Goal: Information Seeking & Learning: Check status

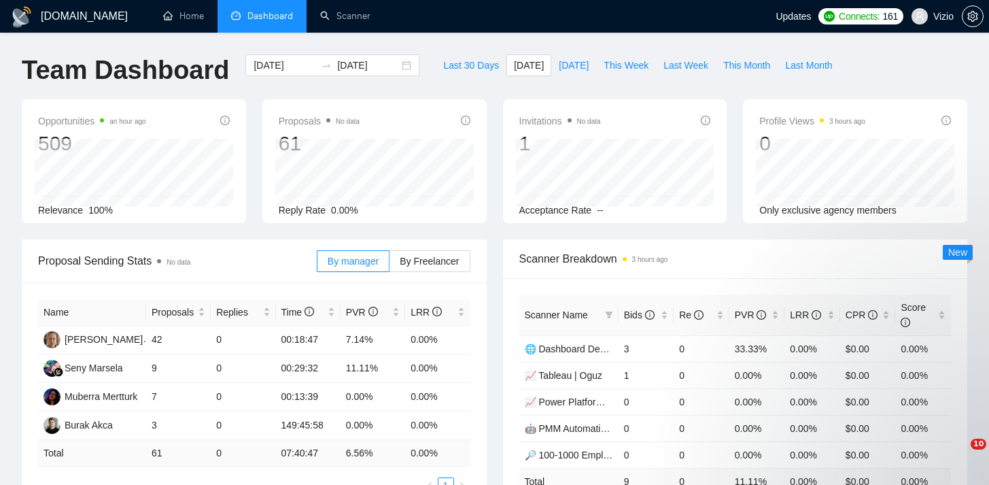
click at [228, 239] on div "Proposal Sending Stats No data By manager By Freelancer Name Proposals Replies …" at bounding box center [495, 396] width 962 height 315
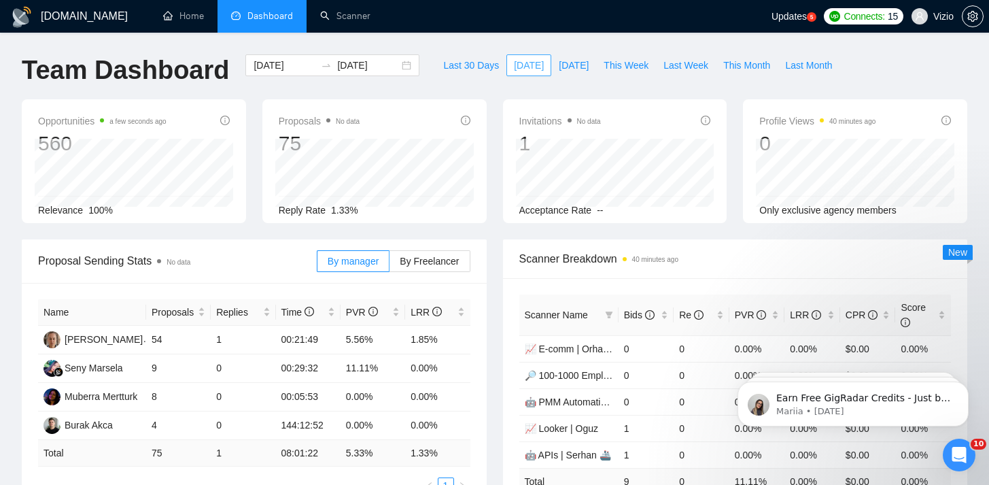
click at [518, 61] on span "[DATE]" at bounding box center [529, 65] width 30 height 15
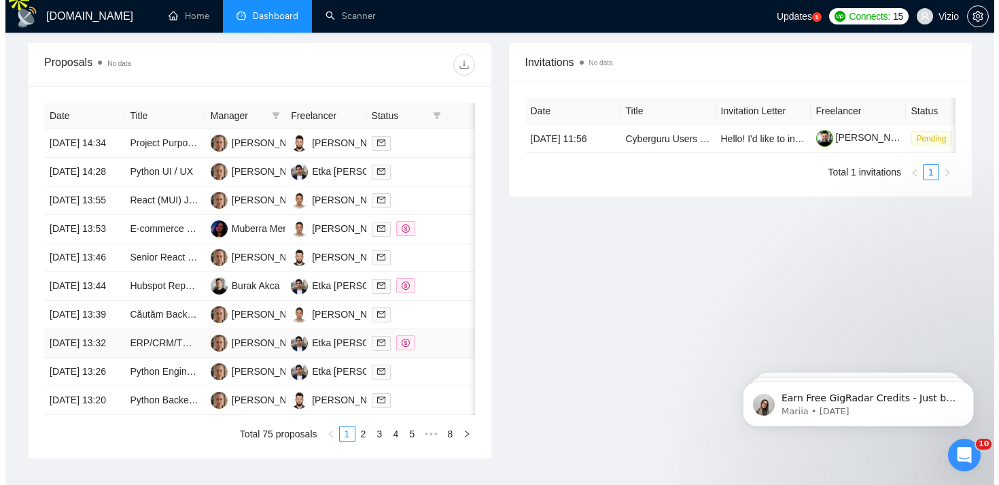
scroll to position [428, 0]
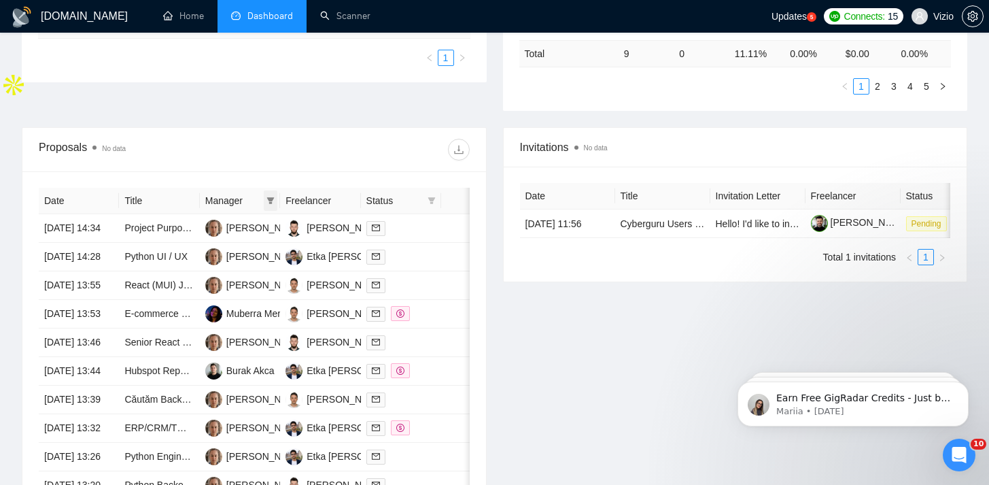
click at [264, 198] on span at bounding box center [271, 200] width 14 height 20
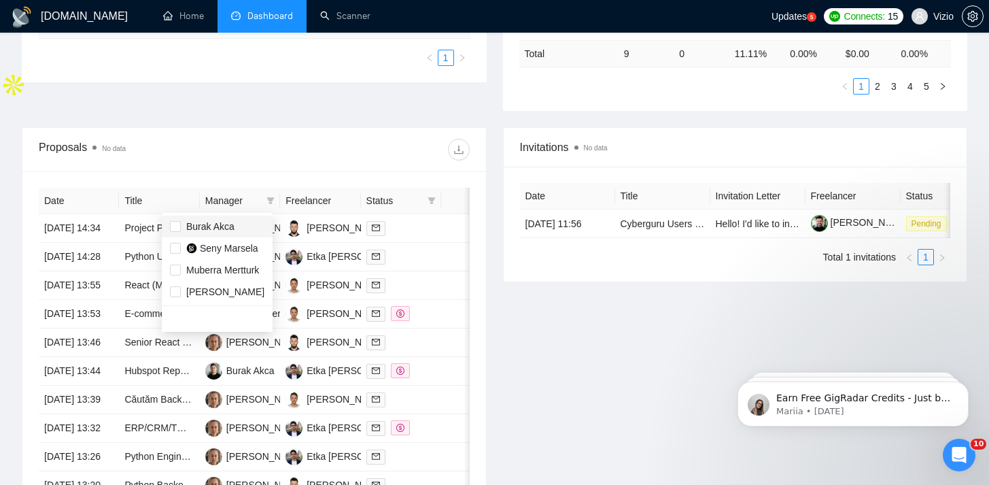
click at [242, 228] on span "Burak Akca" at bounding box center [217, 226] width 94 height 15
checkbox input "true"
click at [255, 158] on div at bounding box center [361, 150] width 215 height 22
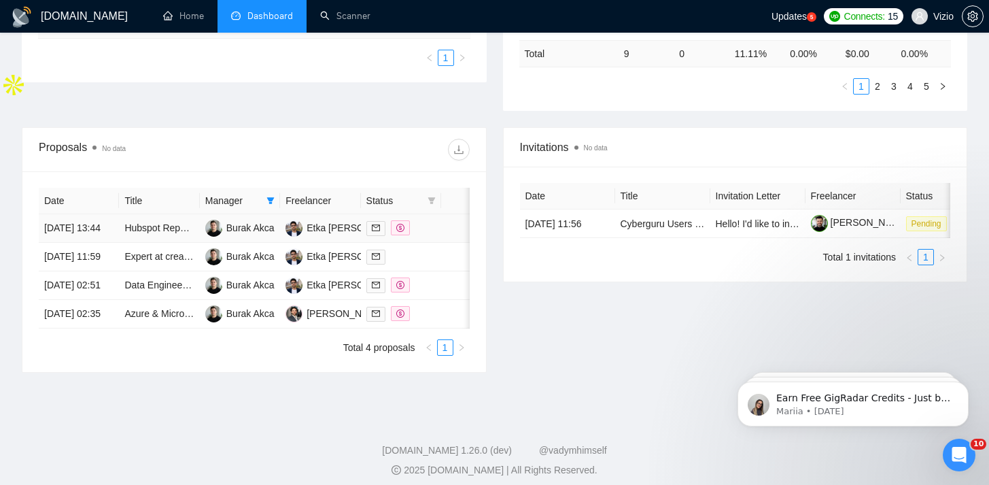
click at [204, 243] on td "Burak Akca" at bounding box center [240, 228] width 80 height 29
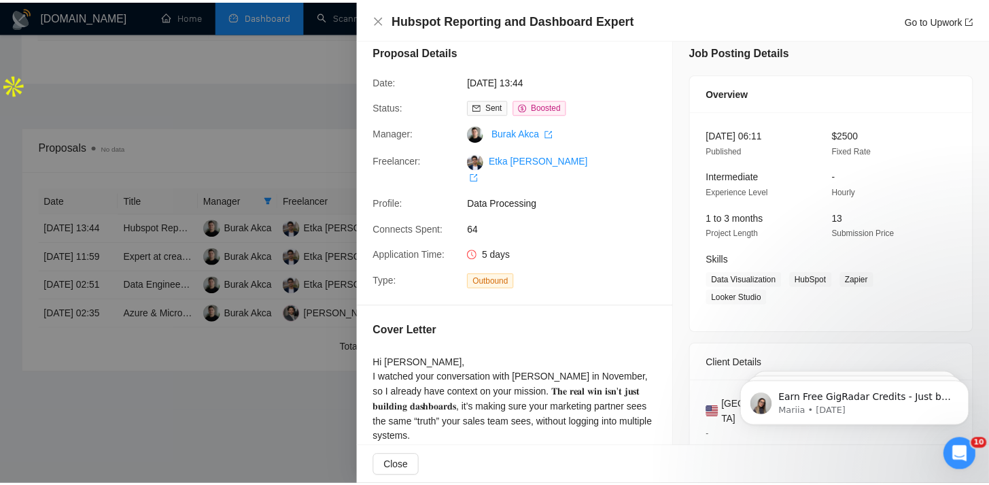
scroll to position [13, 0]
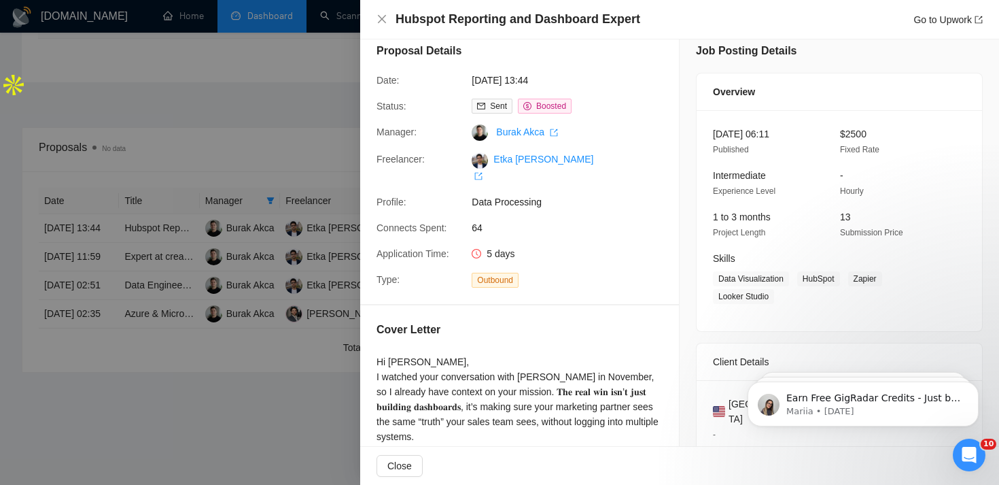
click at [311, 260] on div at bounding box center [499, 242] width 999 height 485
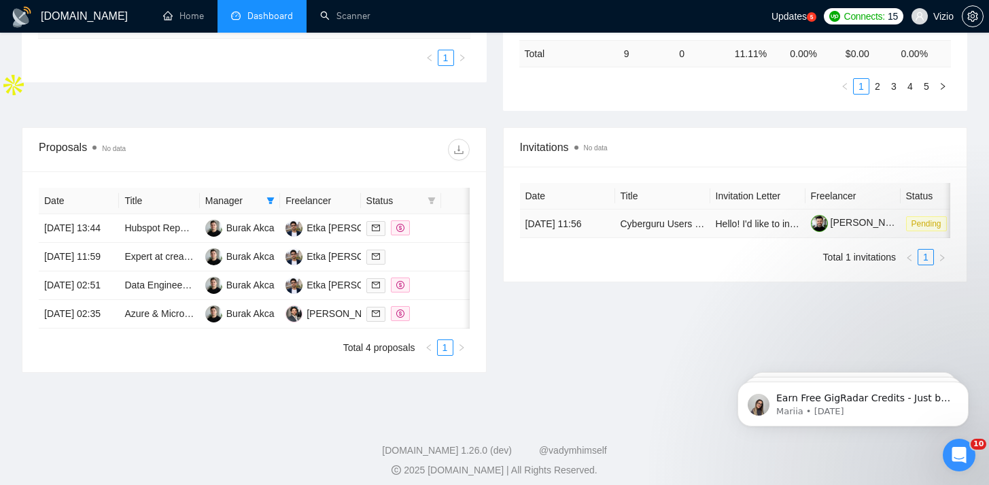
scroll to position [0, 45]
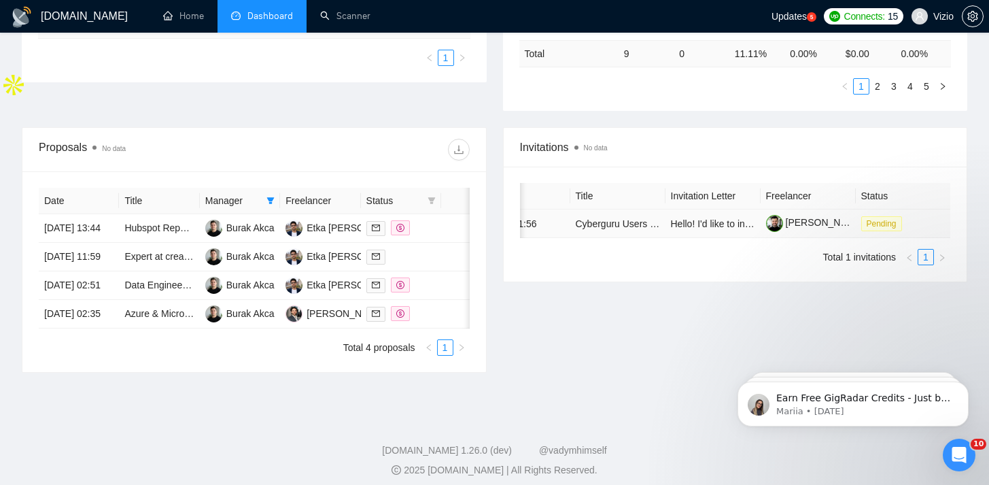
click at [663, 238] on td "Cyberguru Users / Cyber Awareness Leaders in [GEOGRAPHIC_DATA] – Paid Survey" at bounding box center [617, 223] width 95 height 29
click at [697, 213] on td "Hello! I'd like to invite you to take a look at the job I've posted. Please sub…" at bounding box center [712, 223] width 95 height 29
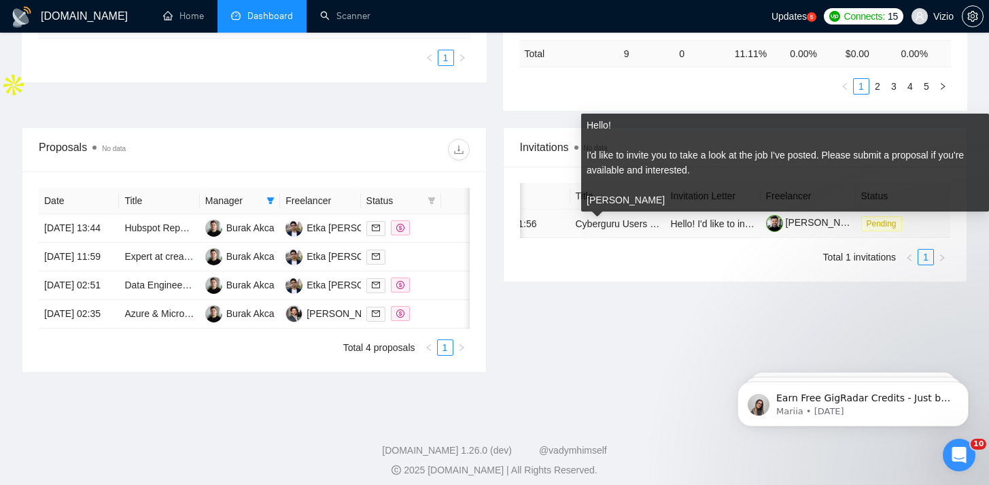
click at [697, 227] on span "Hello! I'd like to invite you to take a look at the job I've posted. Please sub…" at bounding box center [966, 223] width 591 height 11
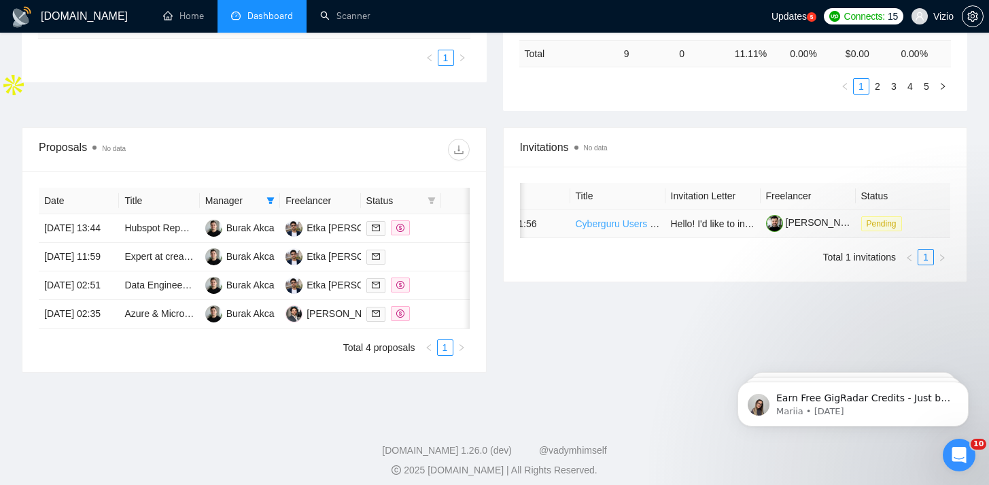
click at [622, 229] on link "Cyberguru Users / Cyber Awareness Leaders in [GEOGRAPHIC_DATA] – Paid Survey" at bounding box center [758, 223] width 365 height 11
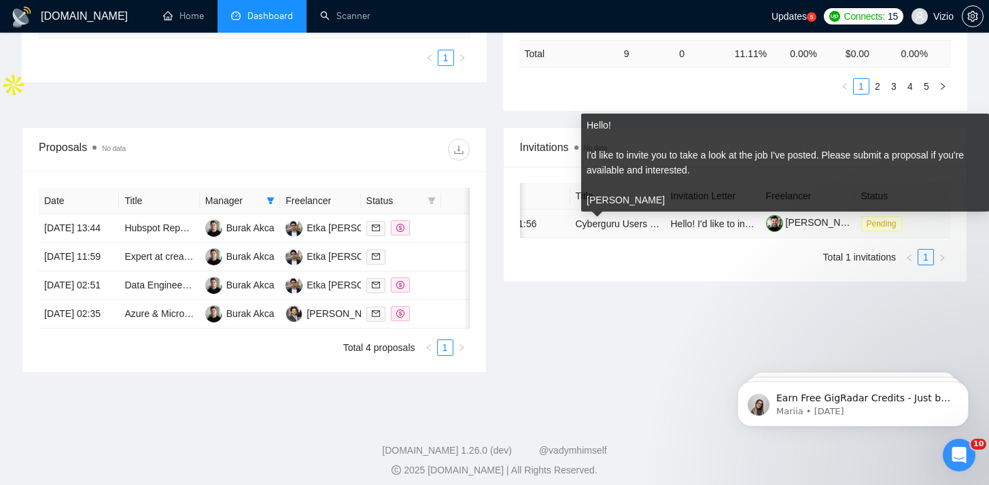
click at [653, 173] on div "Hello! I'd like to invite you to take a look at the job I've posted. Please sub…" at bounding box center [785, 163] width 397 height 90
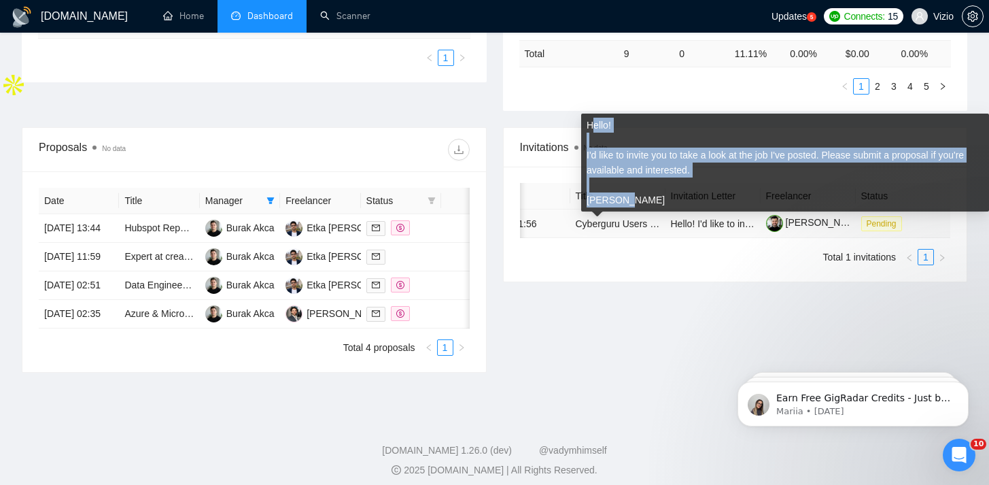
drag, startPoint x: 628, startPoint y: 196, endPoint x: 591, endPoint y: 130, distance: 76.4
click at [591, 129] on div "Hello! I'd like to invite you to take a look at the job I've posted. Please sub…" at bounding box center [785, 163] width 397 height 90
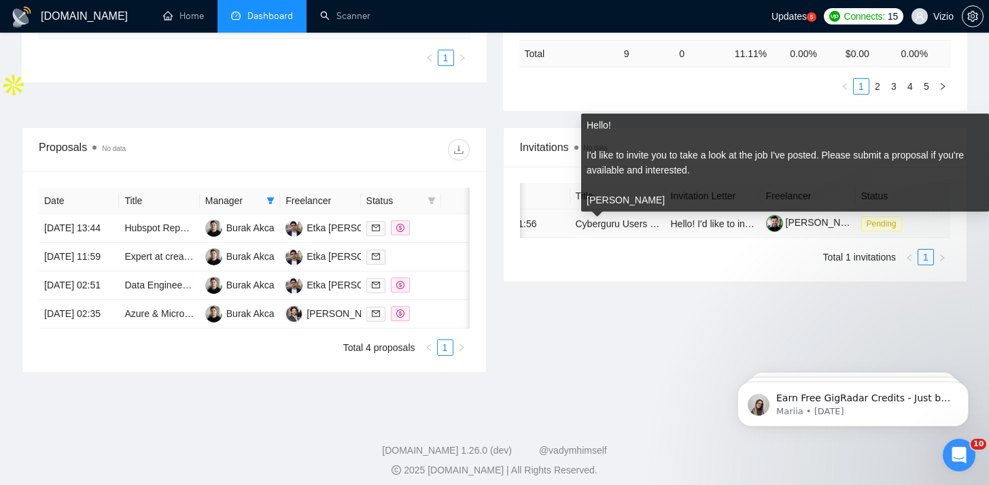
click at [591, 128] on div "Hello! I'd like to invite you to take a look at the job I've posted. Please sub…" at bounding box center [785, 163] width 397 height 90
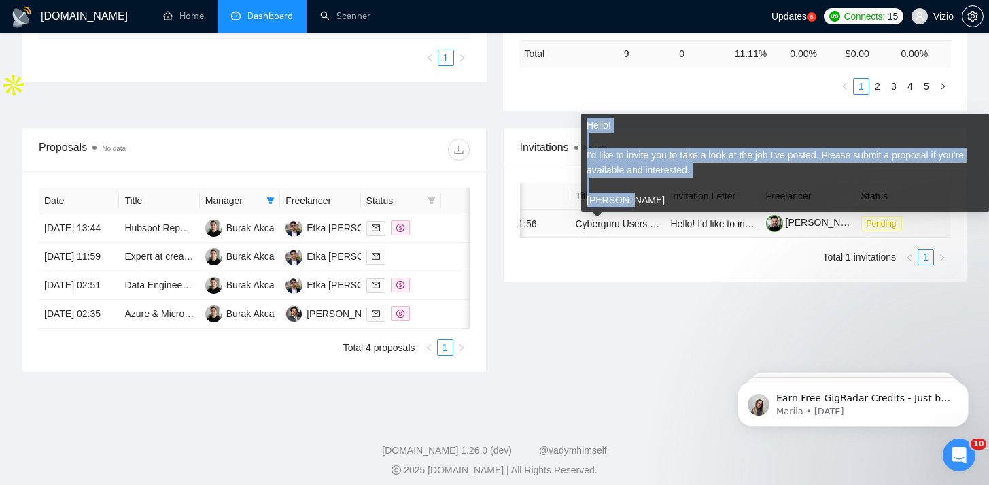
drag, startPoint x: 591, startPoint y: 128, endPoint x: 631, endPoint y: 219, distance: 98.9
click at [631, 220] on div "Hello! I'd like to invite you to take a look at the job I've posted. Please sub…" at bounding box center [785, 167] width 408 height 107
copy div "Hello! I'd like to invite you to take a look at the job I've posted. Please sub…"
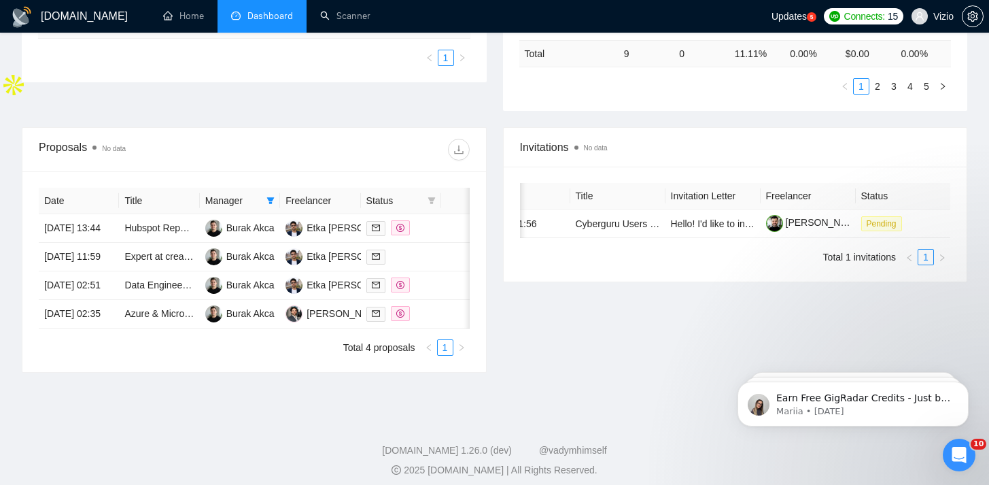
click at [235, 25] on li "Dashboard" at bounding box center [262, 16] width 89 height 33
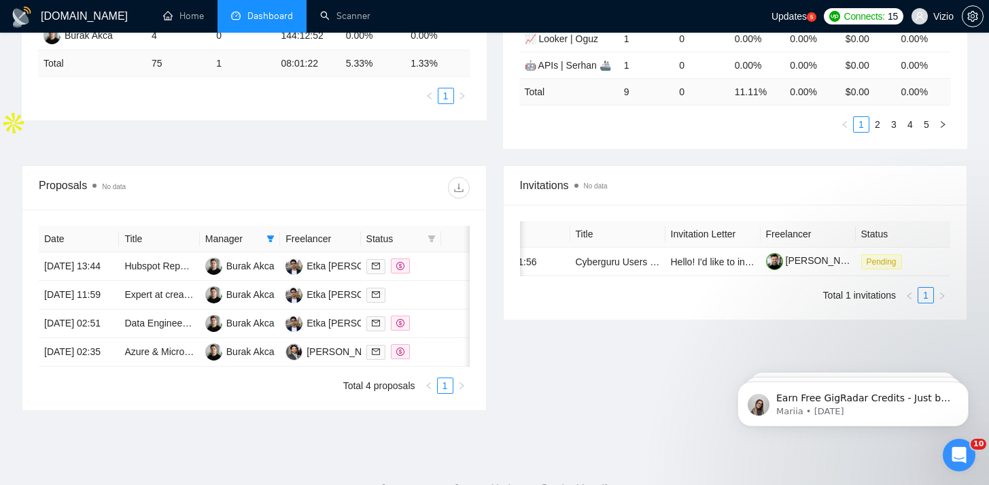
scroll to position [0, 0]
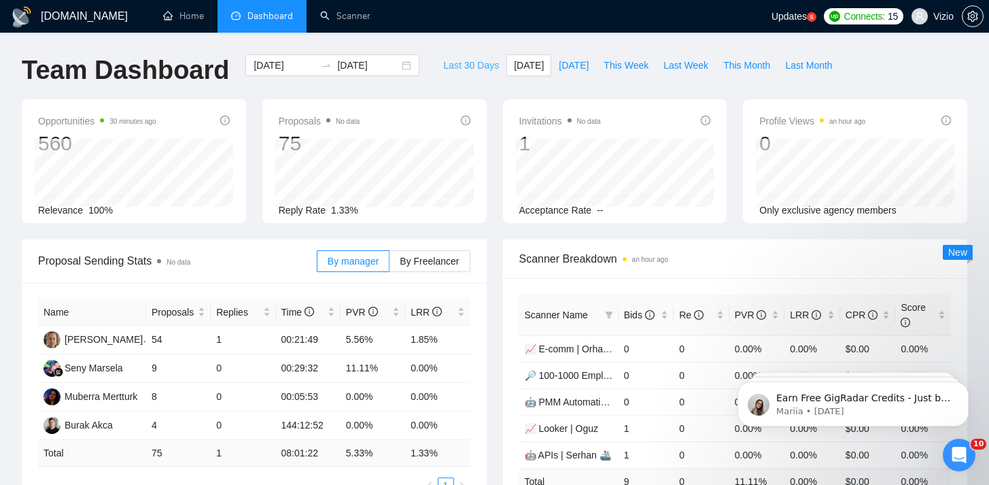
click at [488, 67] on span "Last 30 Days" at bounding box center [471, 65] width 56 height 15
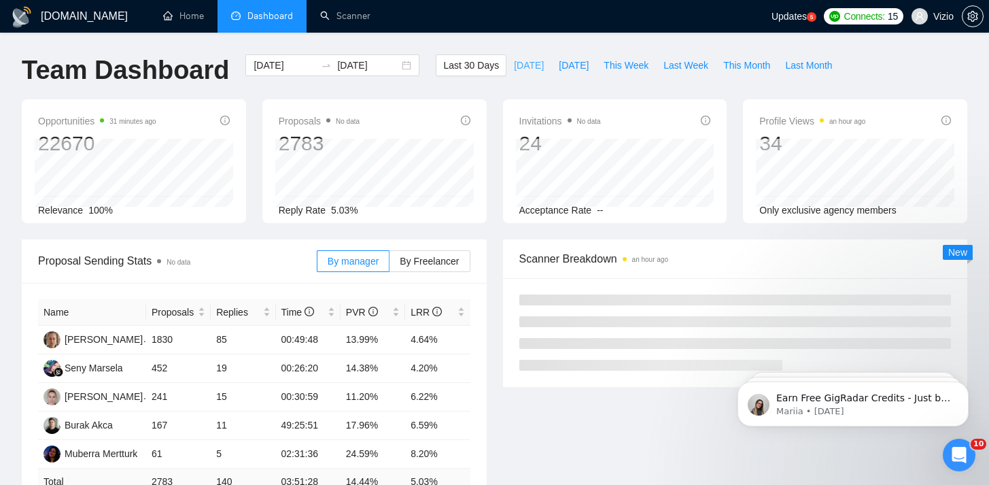
click at [514, 66] on span "[DATE]" at bounding box center [529, 65] width 30 height 15
type input "[DATE]"
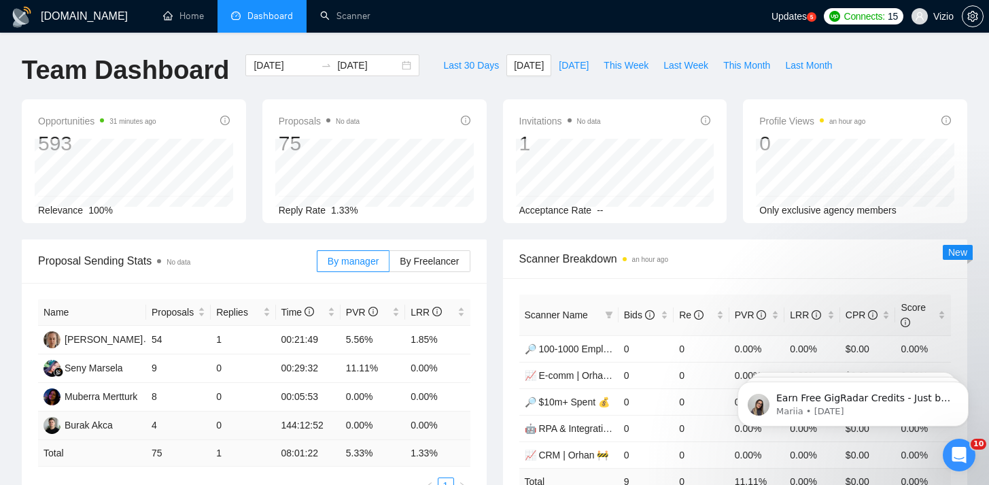
drag, startPoint x: 157, startPoint y: 421, endPoint x: 145, endPoint y: 421, distance: 11.6
click at [148, 423] on td "4" at bounding box center [178, 425] width 65 height 29
